Goal: Task Accomplishment & Management: Use online tool/utility

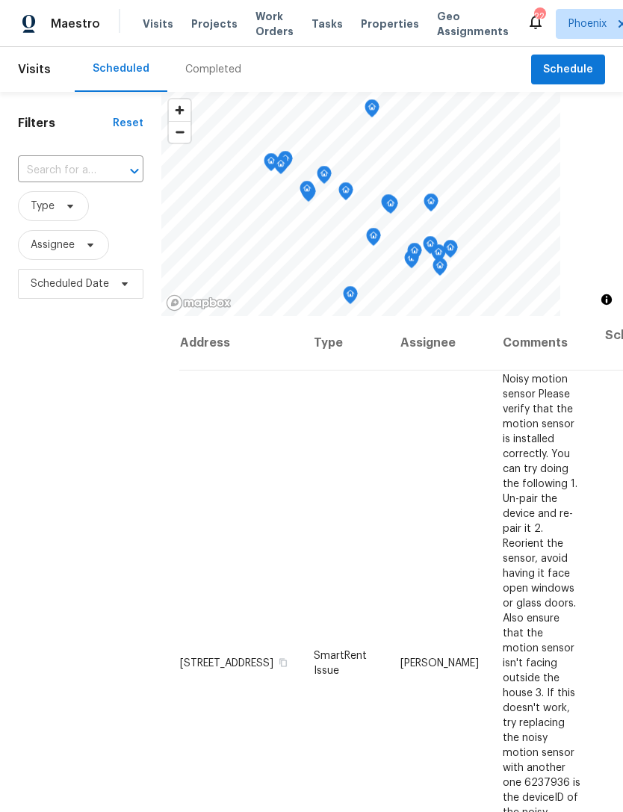
click at [154, 23] on span "Visits" at bounding box center [158, 23] width 31 height 15
click at [578, 69] on span "Schedule" at bounding box center [568, 70] width 50 height 19
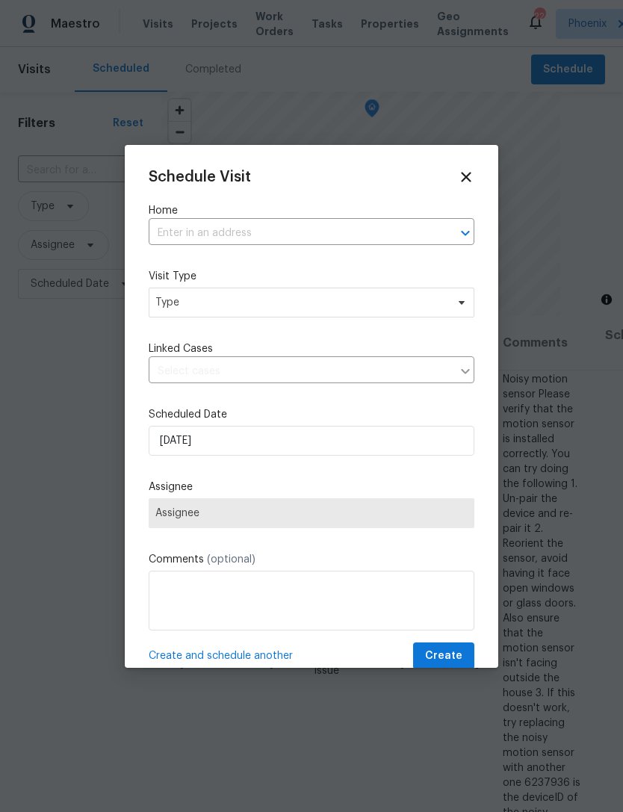
click at [333, 239] on input "text" at bounding box center [291, 233] width 284 height 23
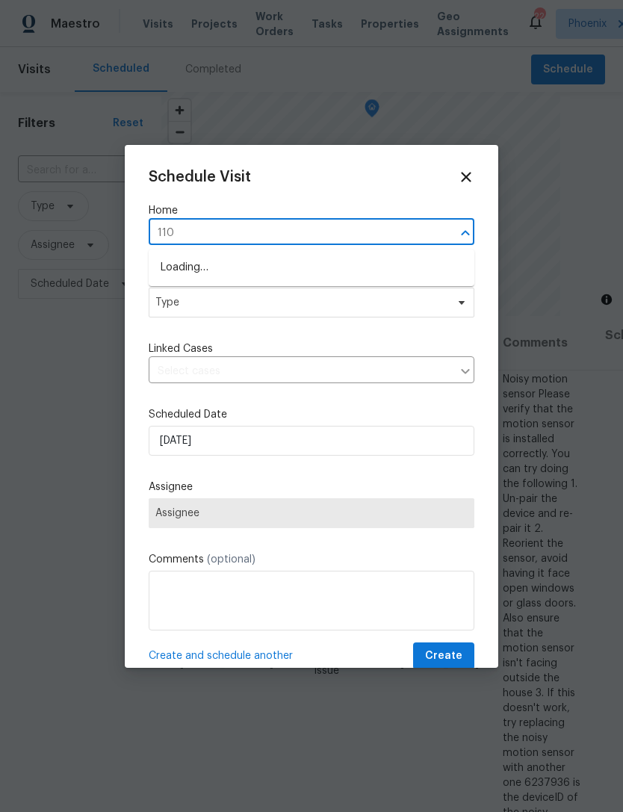
type input "1107"
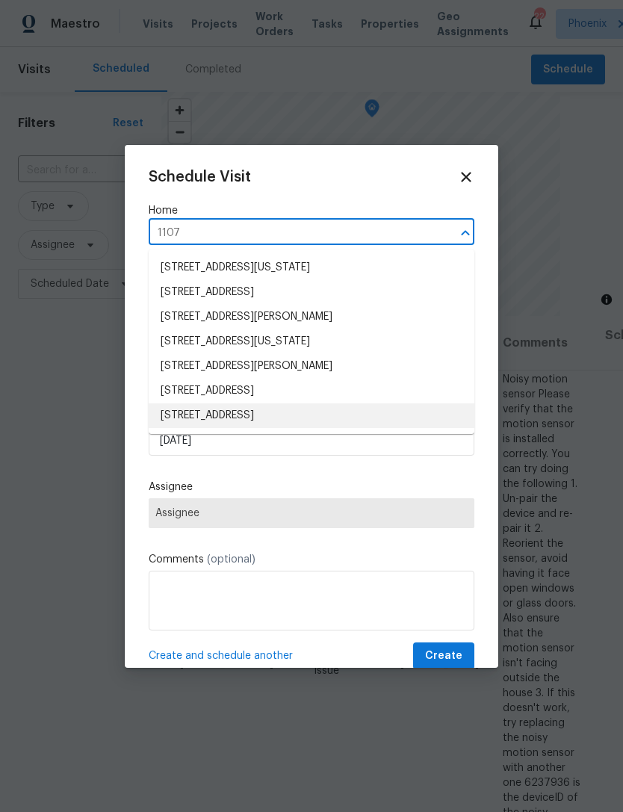
click at [271, 415] on li "[STREET_ADDRESS]" at bounding box center [312, 416] width 326 height 25
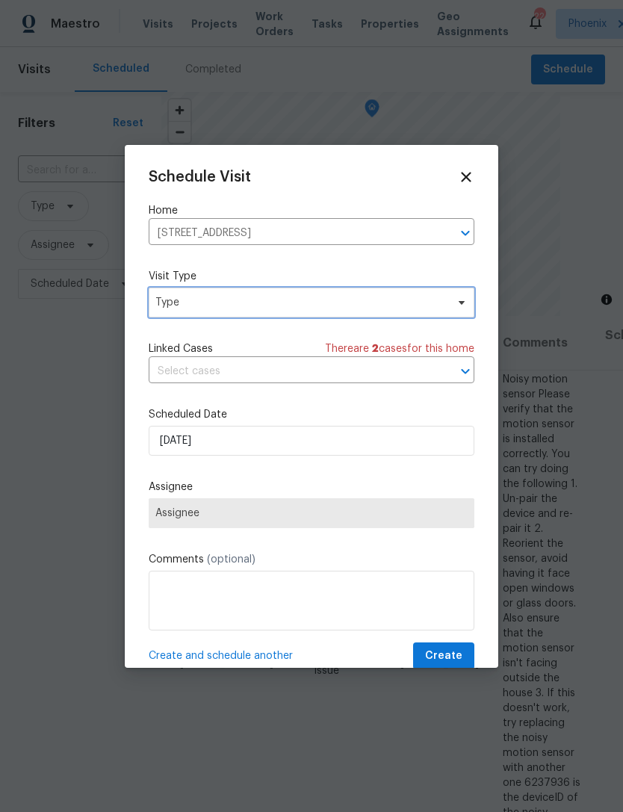
click at [273, 307] on span "Type" at bounding box center [300, 302] width 291 height 15
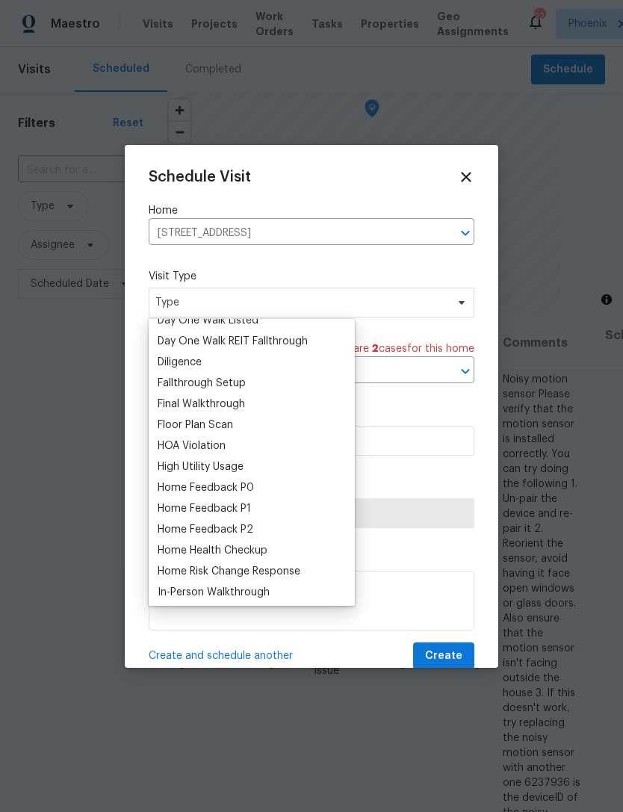
scroll to position [308, 0]
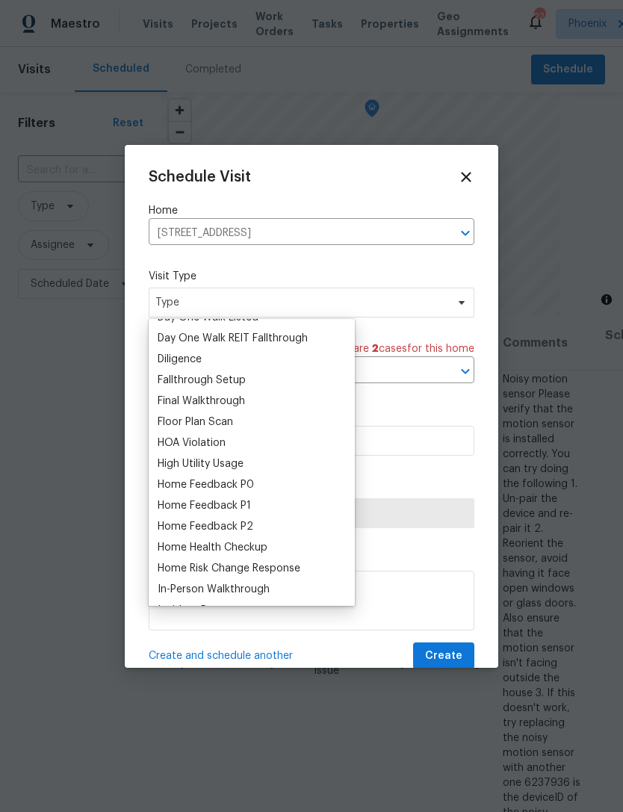
click at [205, 424] on div "Floor Plan Scan" at bounding box center [195, 422] width 75 height 15
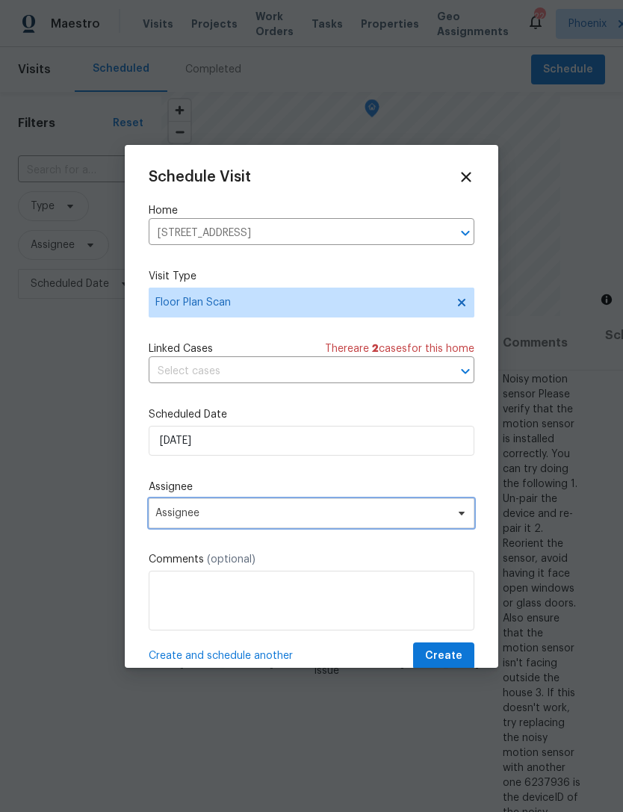
click at [338, 516] on span "Assignee" at bounding box center [301, 513] width 293 height 12
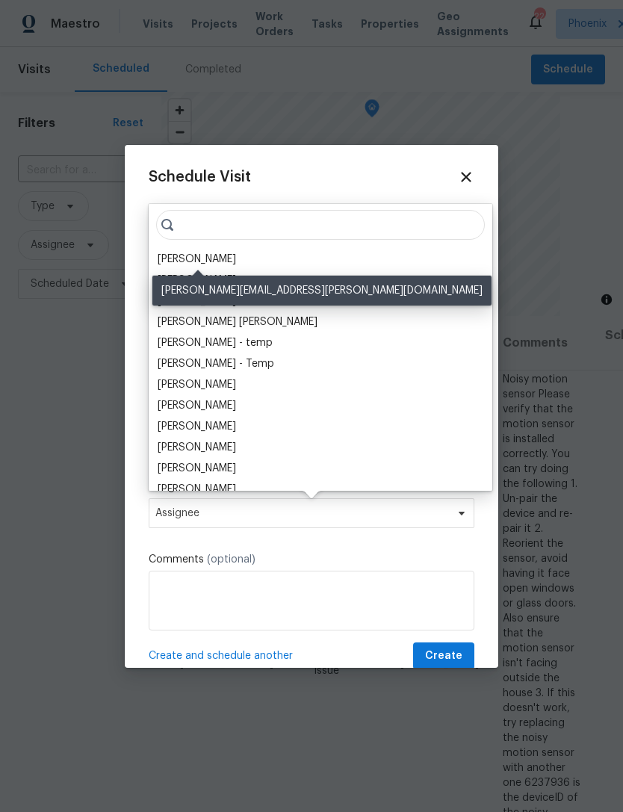
click at [194, 256] on div "[PERSON_NAME]" at bounding box center [197, 259] width 78 height 15
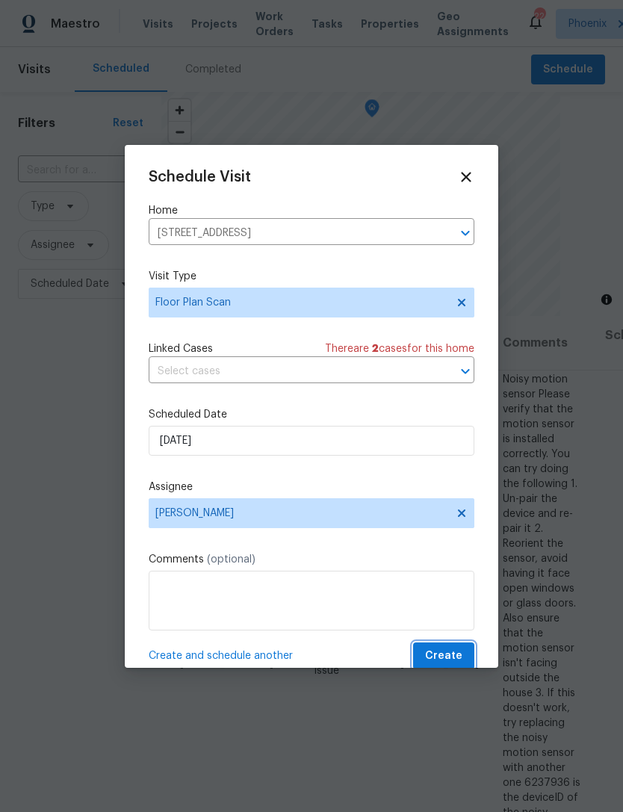
click at [463, 654] on button "Create" at bounding box center [443, 657] width 61 height 28
